Goal: Task Accomplishment & Management: Manage account settings

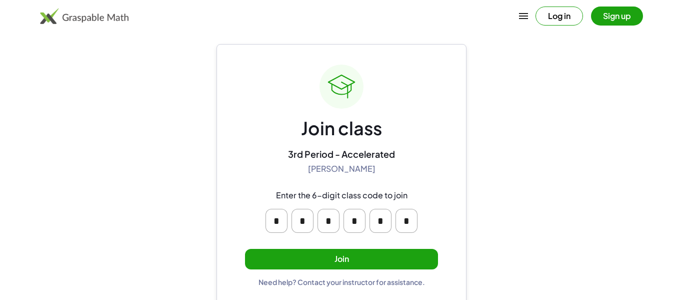
scroll to position [19, 0]
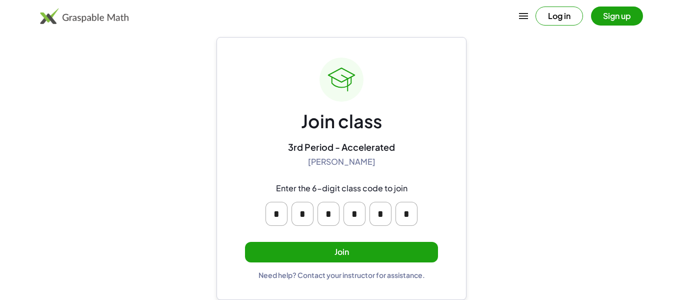
click at [377, 249] on button "Join" at bounding box center [341, 252] width 193 height 21
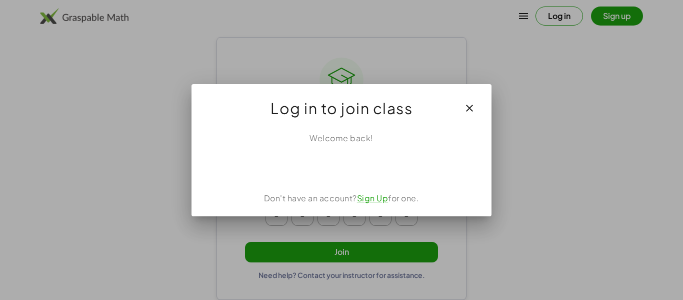
scroll to position [0, 0]
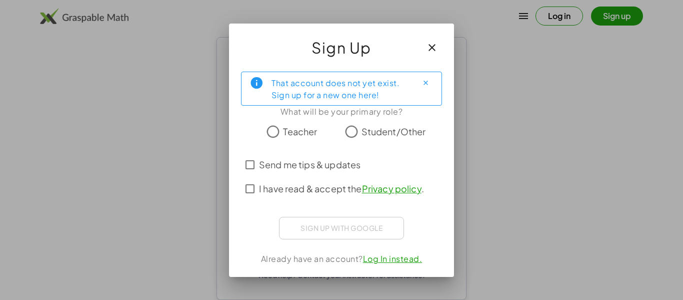
click at [323, 185] on span "I have read & accept the Privacy policy ." at bounding box center [341, 189] width 165 height 14
click at [364, 131] on span "Student/Other" at bounding box center [394, 132] width 65 height 14
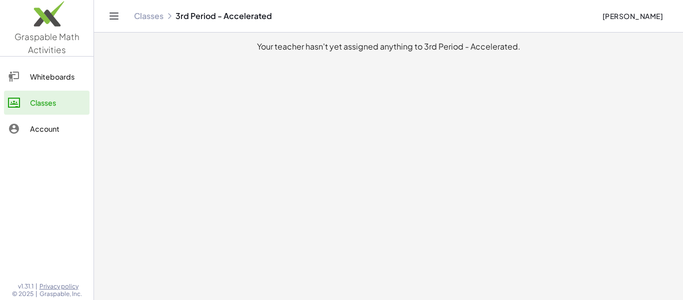
click at [359, 139] on main "Your teacher hasn't yet assigned anything to 3rd Period - Accelerated." at bounding box center [388, 150] width 589 height 300
click at [77, 80] on div "Whiteboards" at bounding box center [58, 77] width 56 height 12
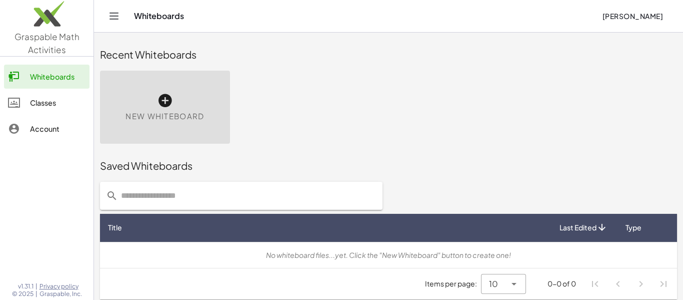
click at [56, 133] on div "Account" at bounding box center [58, 129] width 56 height 12
